Goal: Task Accomplishment & Management: Manage account settings

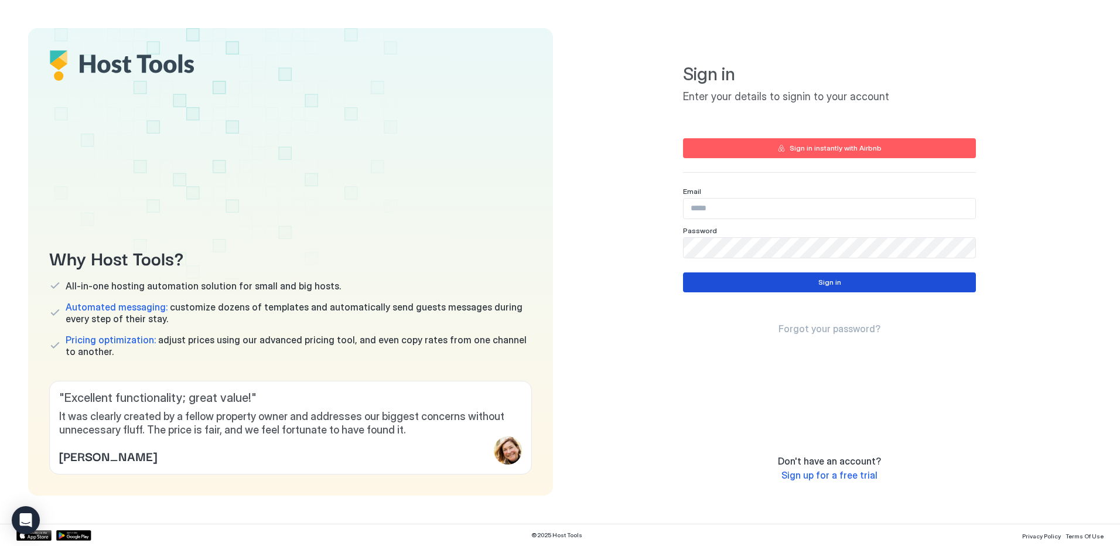
type input "**********"
click at [819, 281] on div "Sign in" at bounding box center [830, 282] width 23 height 11
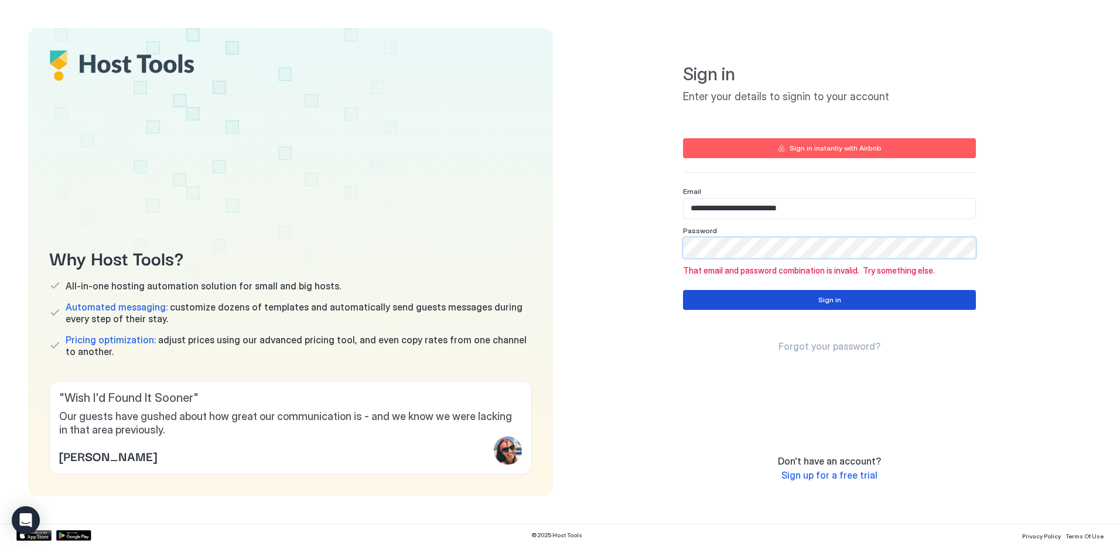
click at [685, 301] on button "Sign in" at bounding box center [829, 300] width 293 height 20
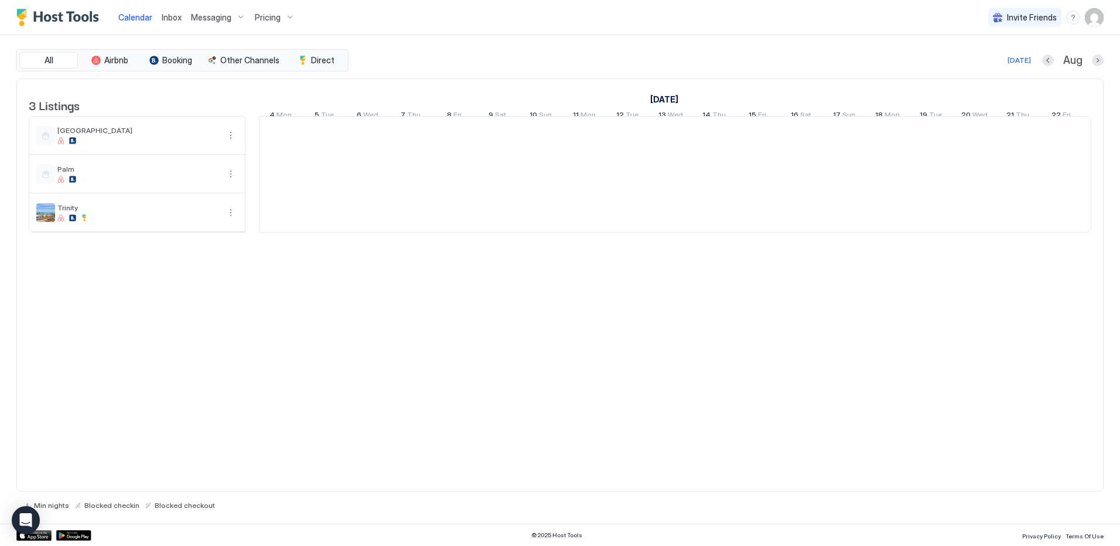
scroll to position [0, 651]
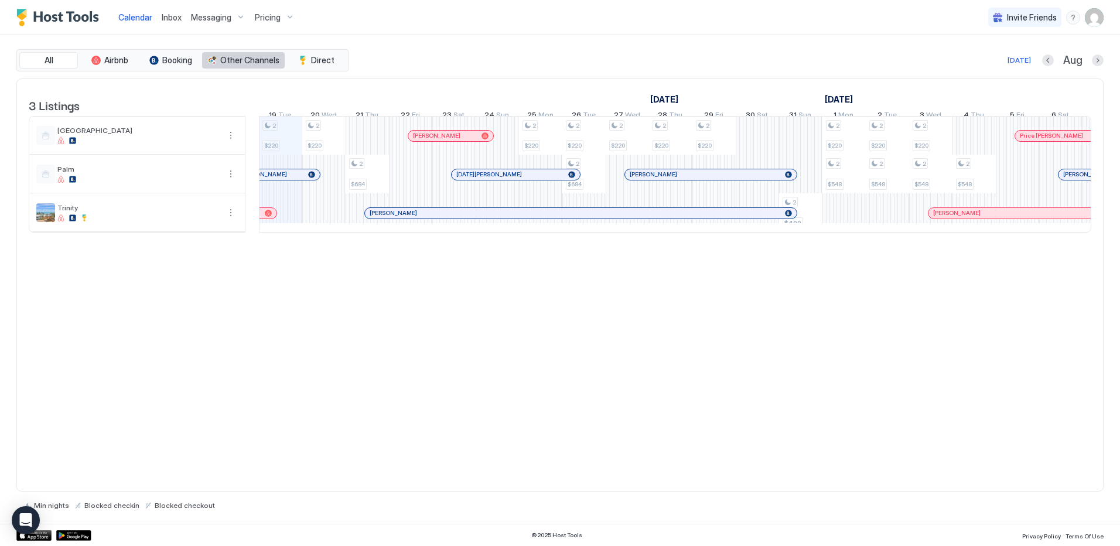
click at [253, 57] on span "Other Channels" at bounding box center [249, 60] width 59 height 11
click at [55, 62] on button "All" at bounding box center [48, 60] width 59 height 16
click at [1095, 15] on img "User profile" at bounding box center [1094, 17] width 19 height 19
click at [984, 67] on span "Settings" at bounding box center [989, 65] width 32 height 11
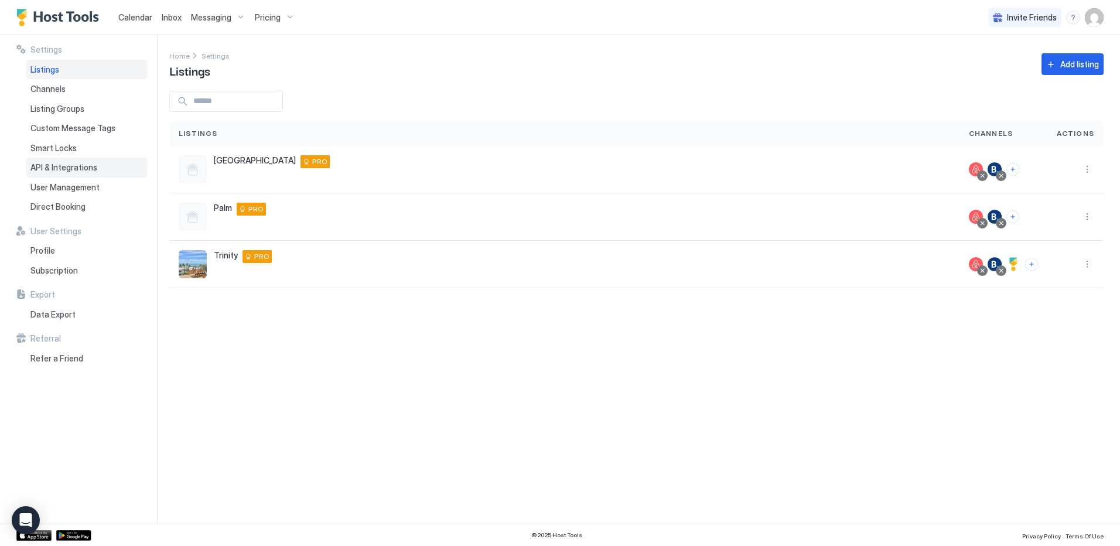
click at [60, 167] on span "API & Integrations" at bounding box center [63, 167] width 67 height 11
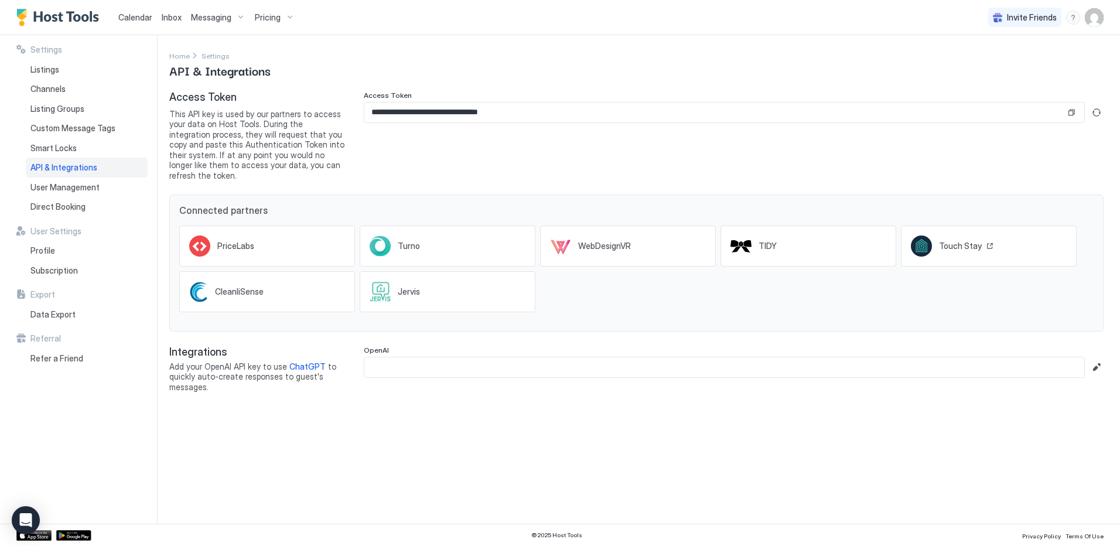
click at [918, 236] on rect at bounding box center [921, 246] width 21 height 21
